Goal: Information Seeking & Learning: Learn about a topic

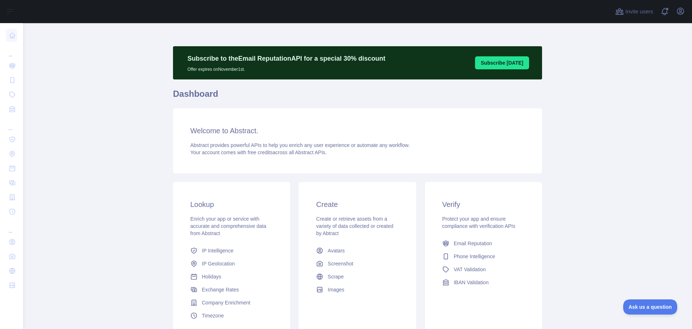
click at [494, 64] on button "Subscribe [DATE]" at bounding box center [502, 62] width 54 height 13
drag, startPoint x: 161, startPoint y: 91, endPoint x: 464, endPoint y: 107, distance: 303.7
click at [343, 107] on main "Subscribe to the Email Reputation API for a special 30 % discount Offer expires…" at bounding box center [357, 175] width 669 height 305
drag, startPoint x: 395, startPoint y: 143, endPoint x: 405, endPoint y: 166, distance: 24.2
click at [395, 143] on span "Abstract provides powerful APIs to help you enrich any user experience or autom…" at bounding box center [300, 145] width 220 height 6
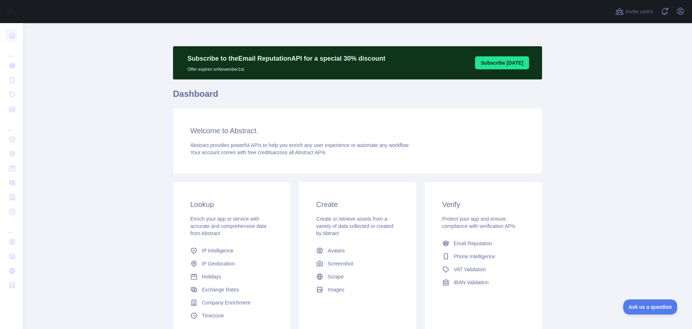
drag, startPoint x: 528, startPoint y: 158, endPoint x: 535, endPoint y: 154, distance: 8.7
click at [533, 156] on div "Welcome to Abstract. Abstract provides powerful APIs to help you enrich any use…" at bounding box center [357, 140] width 369 height 65
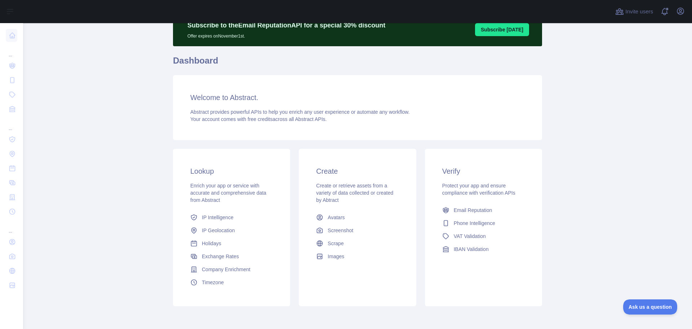
scroll to position [64, 0]
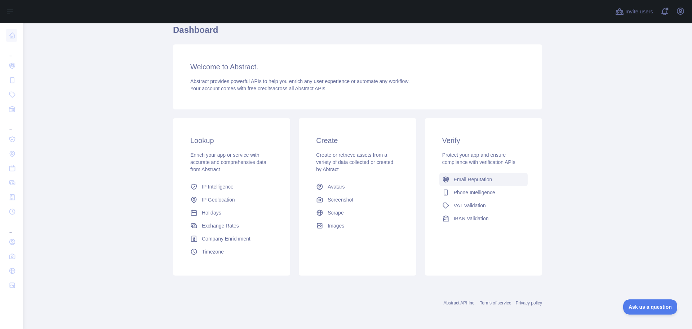
click at [494, 180] on link "Email Reputation" at bounding box center [484, 179] width 88 height 13
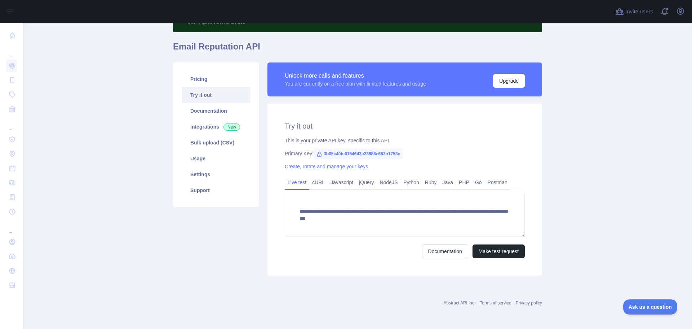
scroll to position [11, 0]
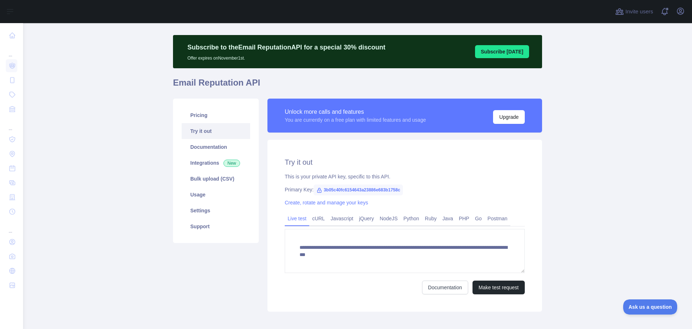
click at [208, 291] on div "Pricing Try it out Documentation Integrations New Bulk upload (CSV) Usage Setti…" at bounding box center [216, 204] width 94 height 213
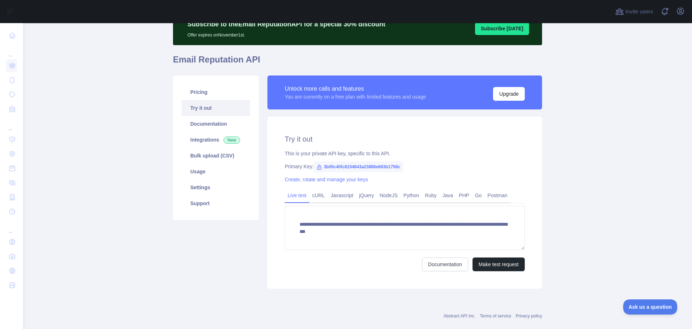
scroll to position [47, 0]
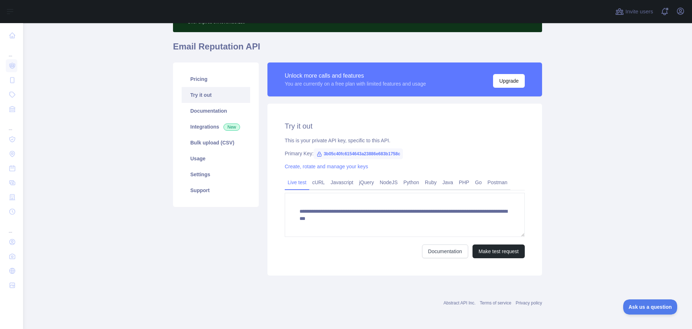
click at [206, 101] on link "Try it out" at bounding box center [216, 95] width 69 height 16
click at [206, 109] on link "Documentation" at bounding box center [216, 111] width 69 height 16
